Goal: Task Accomplishment & Management: Use online tool/utility

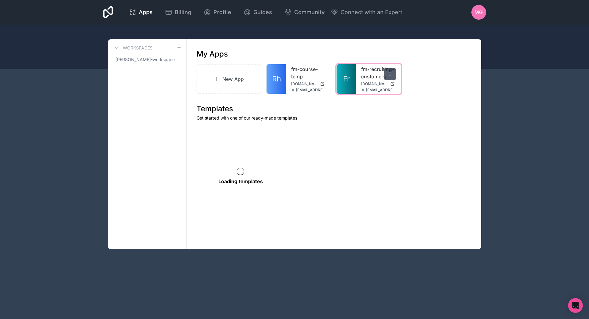
click at [390, 73] on icon at bounding box center [390, 74] width 5 height 5
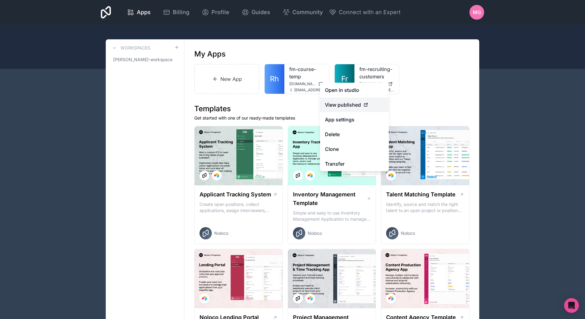
click at [357, 104] on span "View published" at bounding box center [343, 104] width 36 height 7
click at [364, 104] on icon at bounding box center [365, 105] width 3 height 3
click at [361, 104] on div "View published" at bounding box center [354, 104] width 59 height 7
click at [350, 117] on link "App settings" at bounding box center [354, 119] width 69 height 15
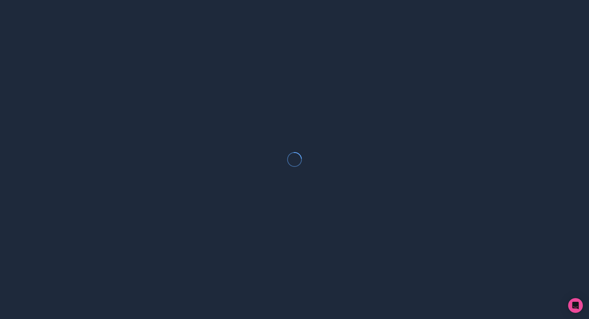
click at [531, 81] on div at bounding box center [294, 159] width 589 height 319
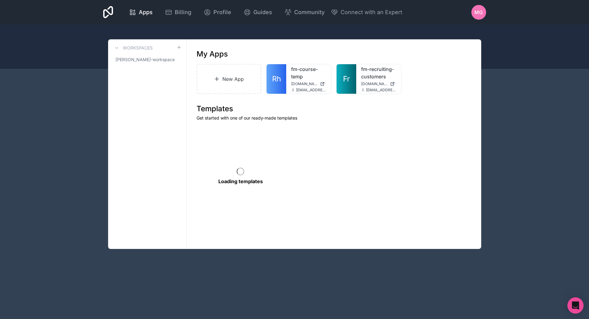
click at [574, 303] on icon "Open Intercom Messenger" at bounding box center [575, 305] width 7 height 8
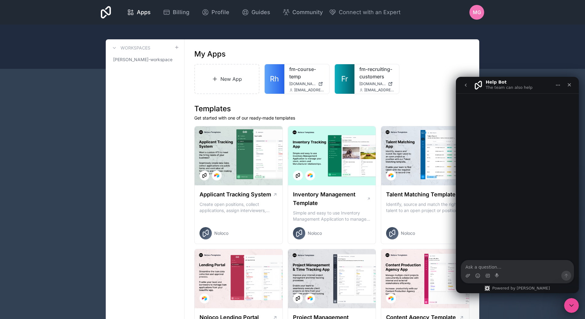
click at [467, 86] on icon "go back" at bounding box center [465, 85] width 5 height 5
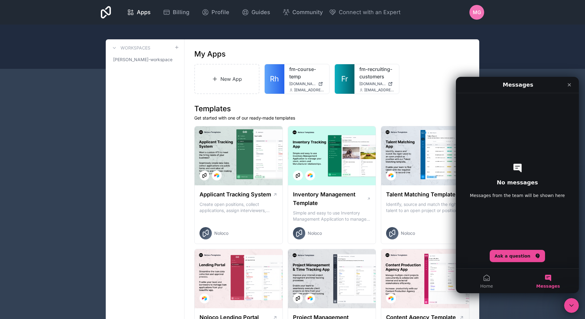
click at [477, 15] on span "MG" at bounding box center [477, 12] width 8 height 7
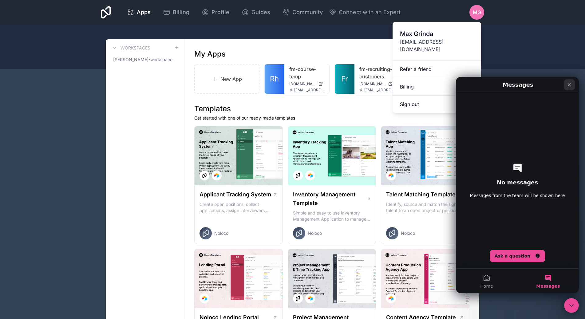
click at [568, 84] on icon "Close" at bounding box center [569, 84] width 5 height 5
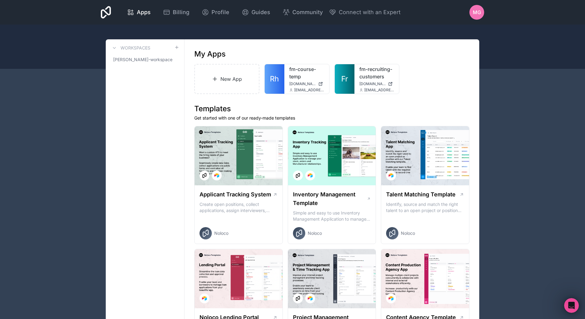
click at [388, 71] on div at bounding box center [388, 74] width 12 height 12
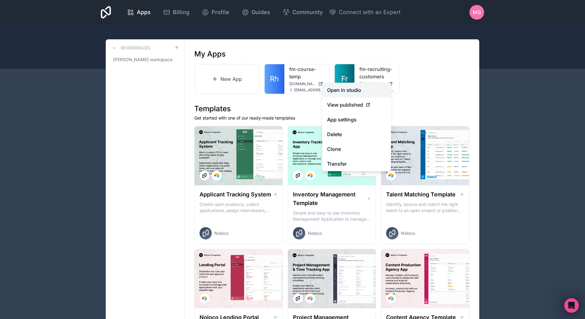
click at [353, 93] on link "Open in studio" at bounding box center [356, 90] width 69 height 15
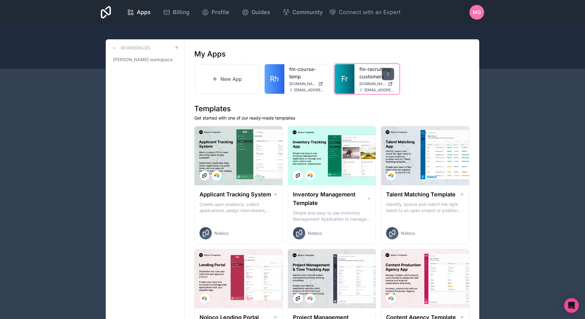
click at [390, 75] on icon at bounding box center [387, 74] width 5 height 5
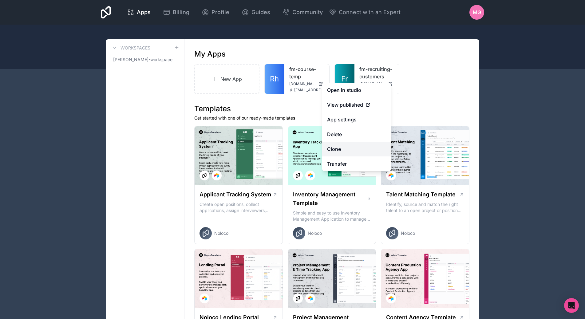
click at [349, 147] on link "Clone" at bounding box center [356, 149] width 69 height 15
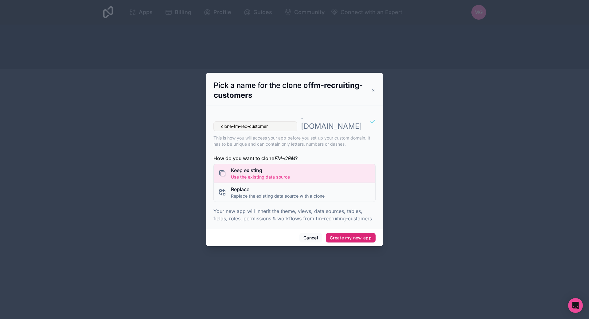
type input "clone-fm-rec-customer"
click at [353, 233] on button "Create my new app" at bounding box center [351, 238] width 50 height 10
